Goal: Transaction & Acquisition: Purchase product/service

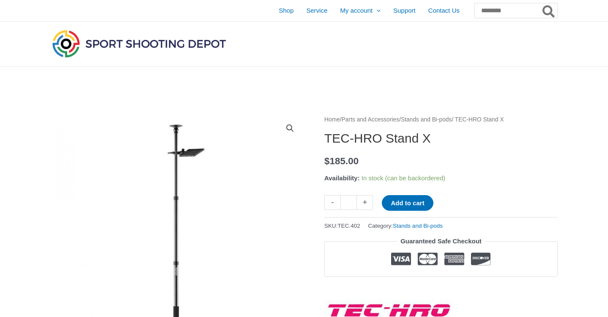
click at [451, 120] on link "Stands and Bi-pods" at bounding box center [426, 119] width 51 height 6
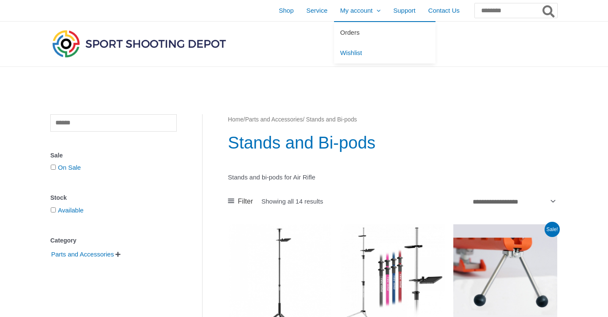
click at [340, 34] on span "Orders" at bounding box center [349, 32] width 19 height 7
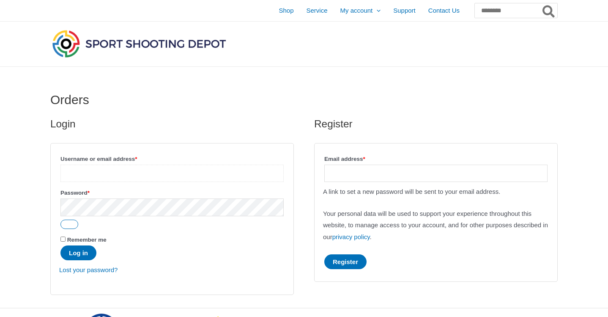
type input "**********"
click at [79, 254] on button "Log in" at bounding box center [78, 252] width 36 height 15
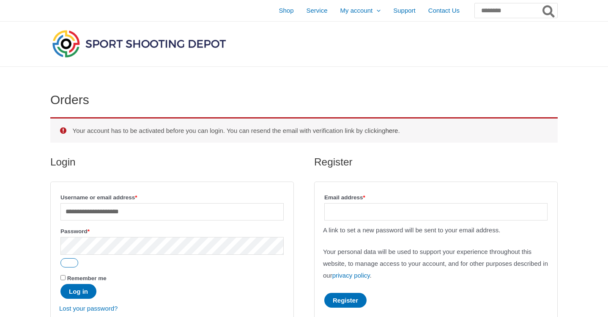
click at [398, 131] on link "here" at bounding box center [391, 130] width 13 height 7
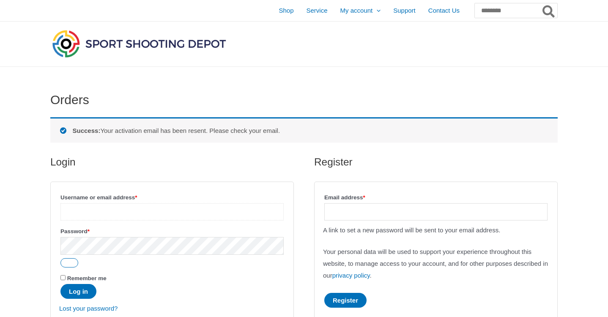
click at [146, 208] on input "Username or email address * Required" at bounding box center [171, 211] width 223 height 17
type input "**********"
click at [84, 290] on button "Log in" at bounding box center [78, 291] width 36 height 15
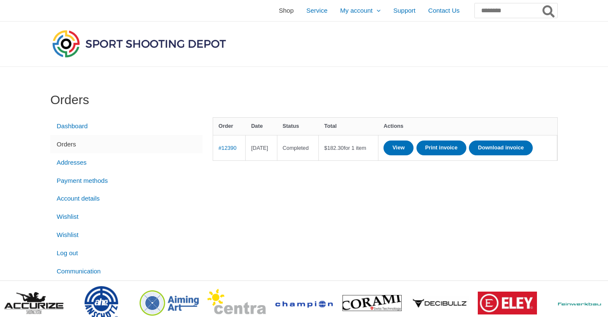
click at [279, 12] on span "Shop" at bounding box center [286, 10] width 15 height 21
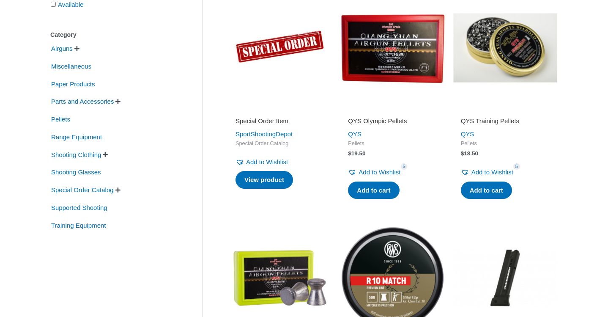
scroll to position [183, 0]
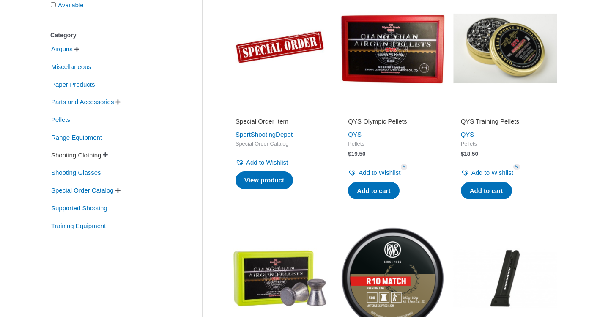
click at [102, 155] on span "Shooting Clothing" at bounding box center [76, 155] width 52 height 14
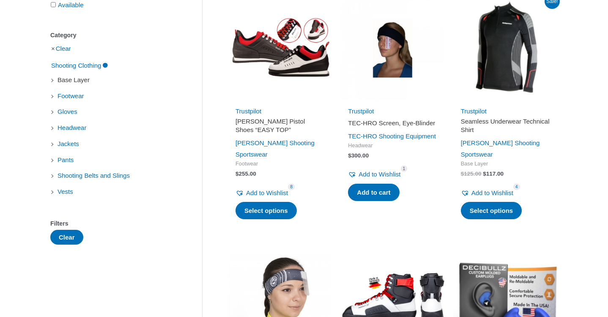
click at [77, 81] on span "Base Layer" at bounding box center [74, 80] width 34 height 14
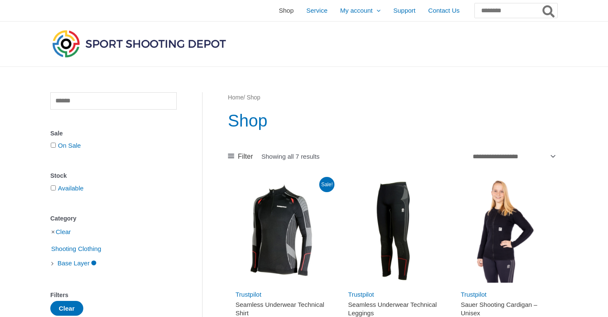
click at [279, 12] on span "Shop" at bounding box center [286, 10] width 15 height 21
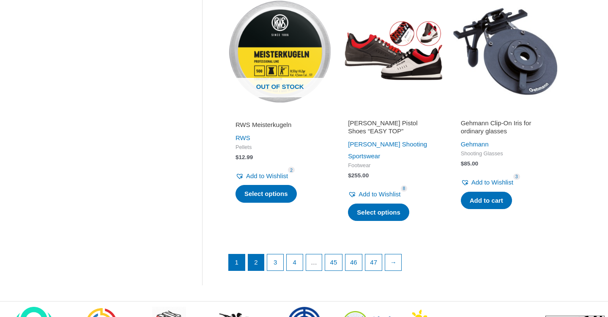
scroll to position [1118, 0]
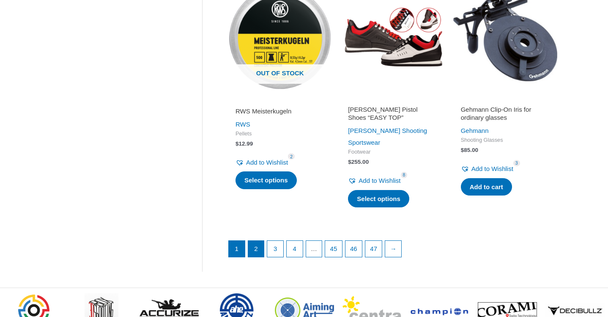
click at [256, 240] on link "2" at bounding box center [256, 248] width 16 height 16
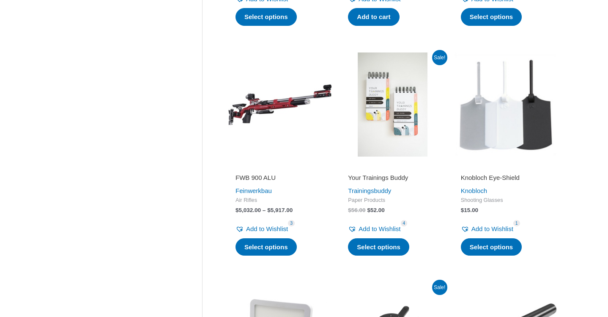
scroll to position [586, 0]
